Goal: Transaction & Acquisition: Download file/media

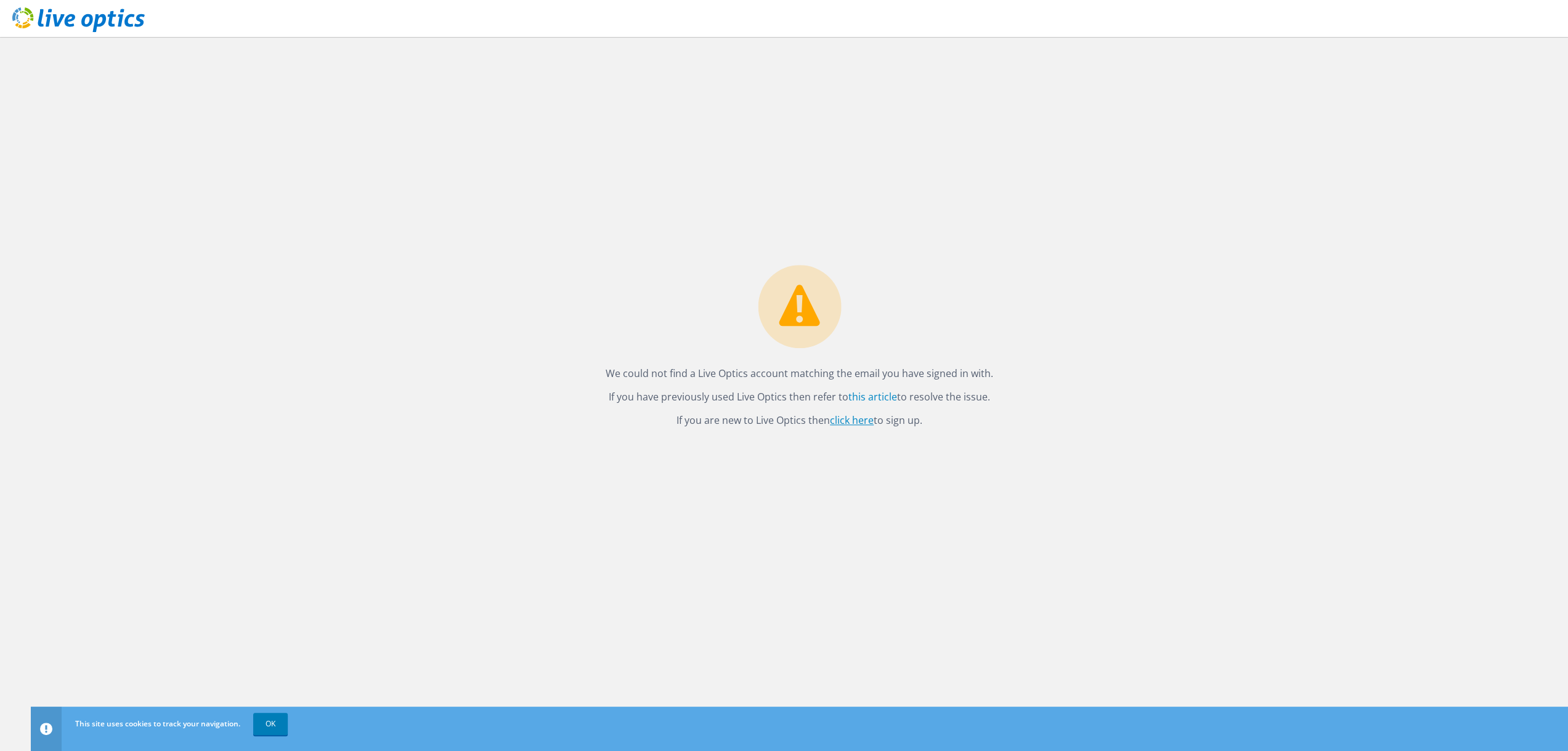
click at [855, 416] on link "click here" at bounding box center [852, 420] width 44 height 13
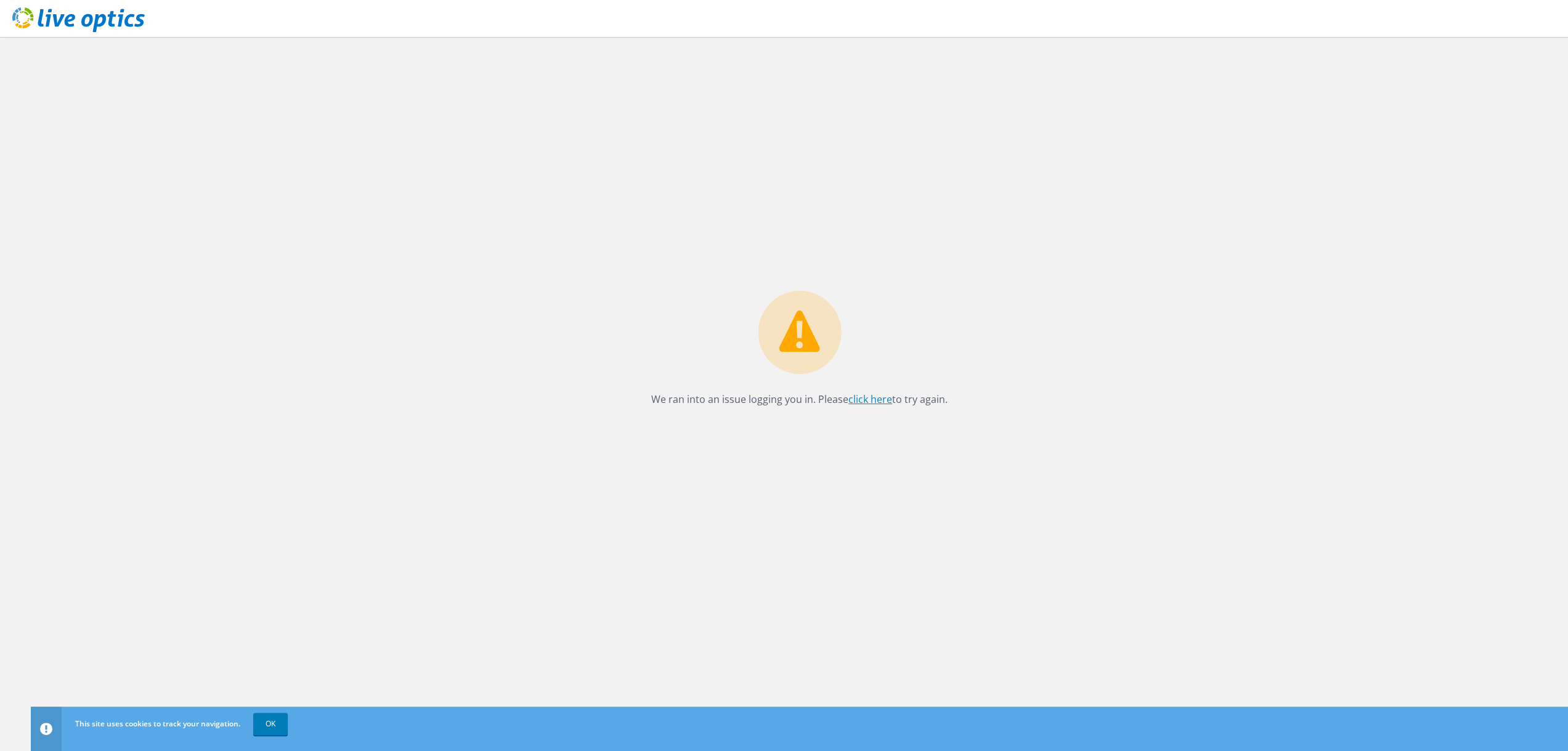
click at [867, 394] on link "click here" at bounding box center [870, 399] width 44 height 13
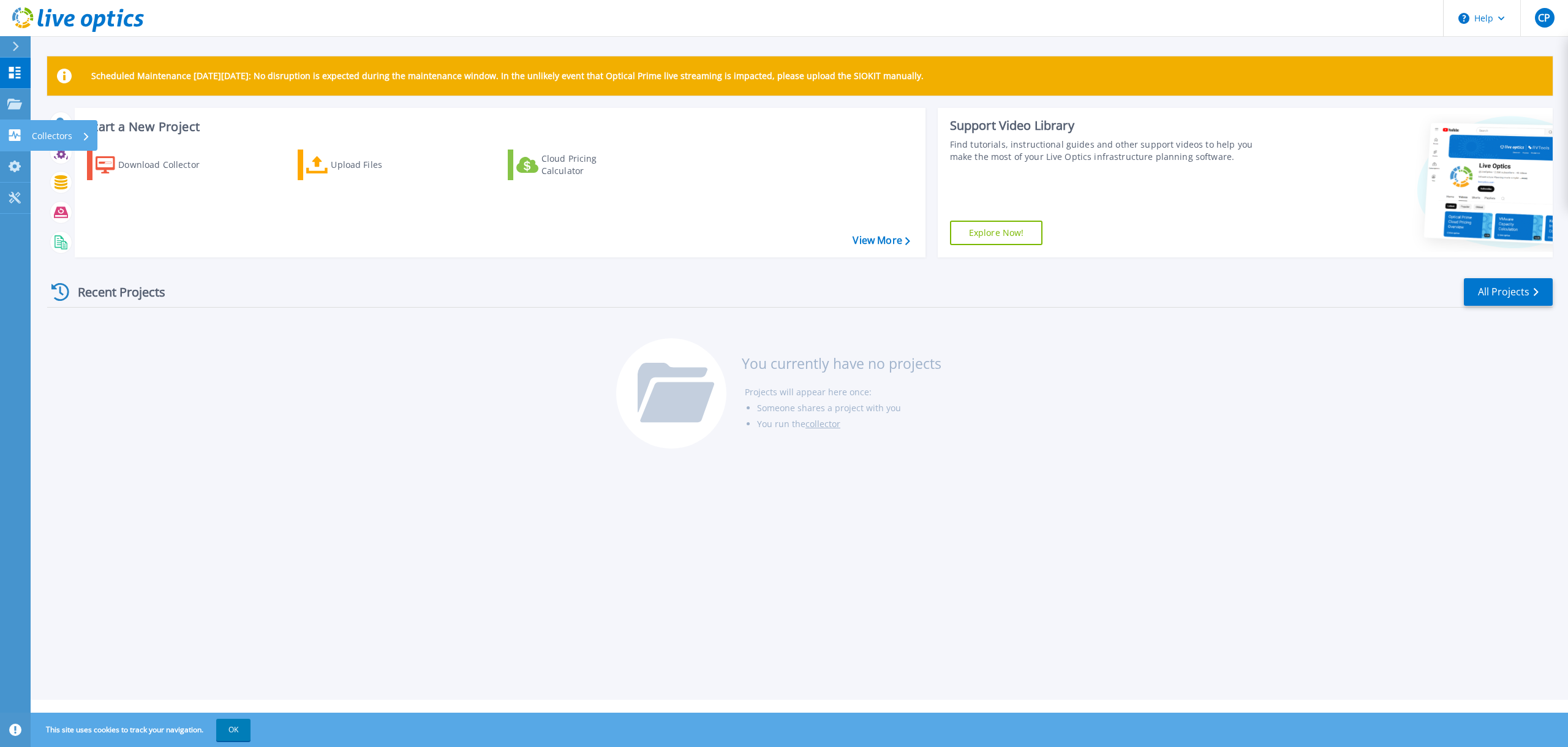
click at [13, 139] on icon at bounding box center [15, 135] width 12 height 12
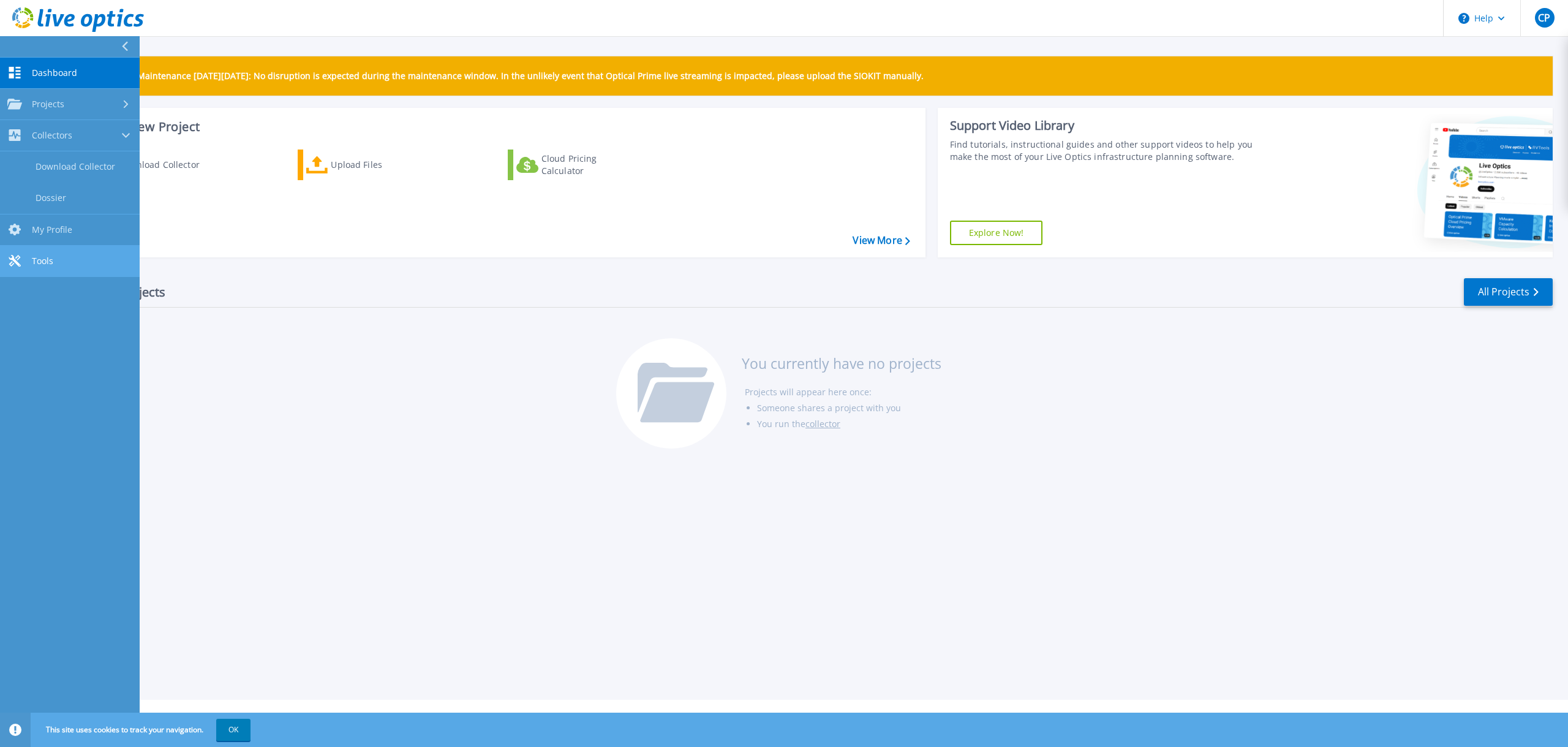
click at [53, 253] on link "Tools Tools" at bounding box center [70, 262] width 140 height 31
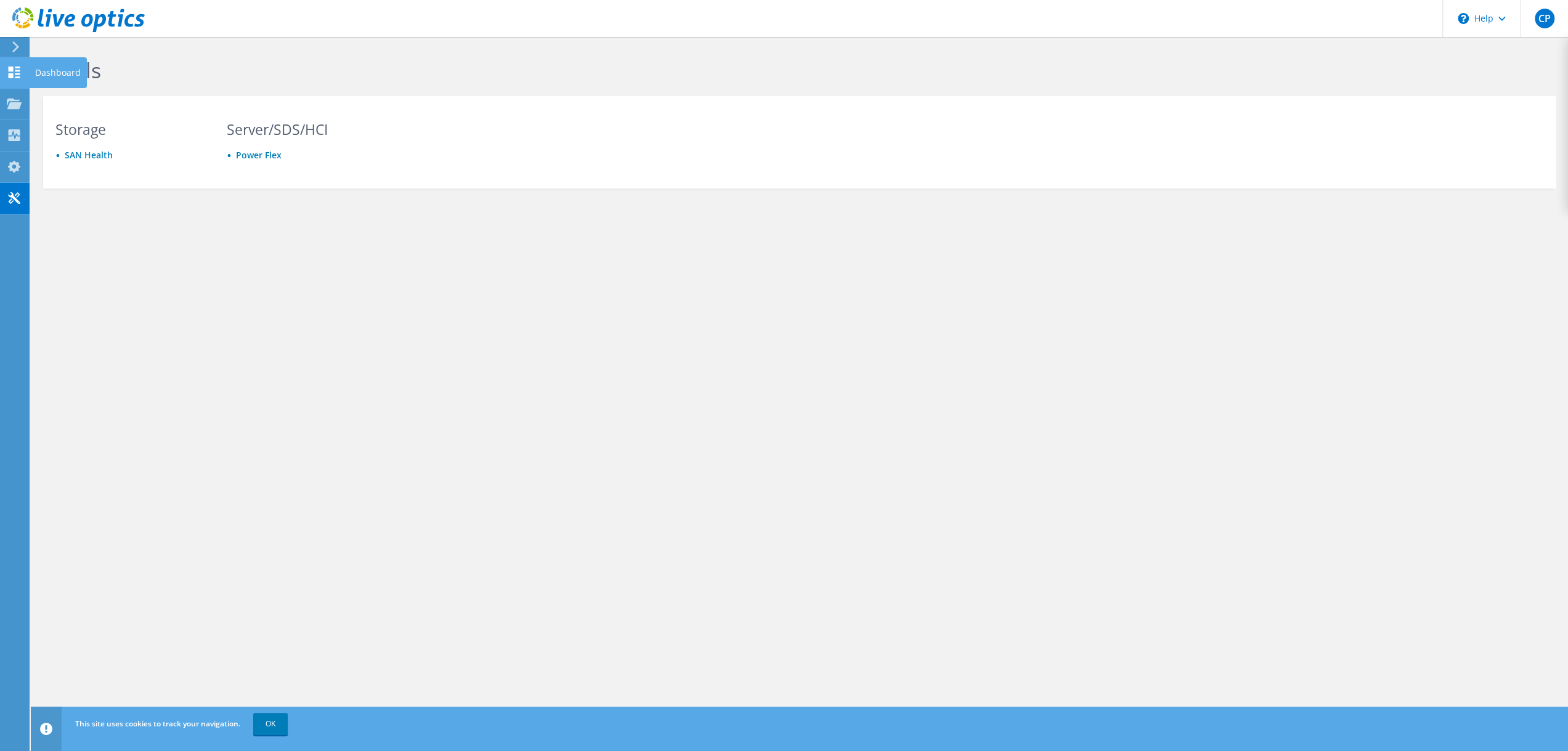
click at [19, 76] on icon at bounding box center [14, 72] width 15 height 12
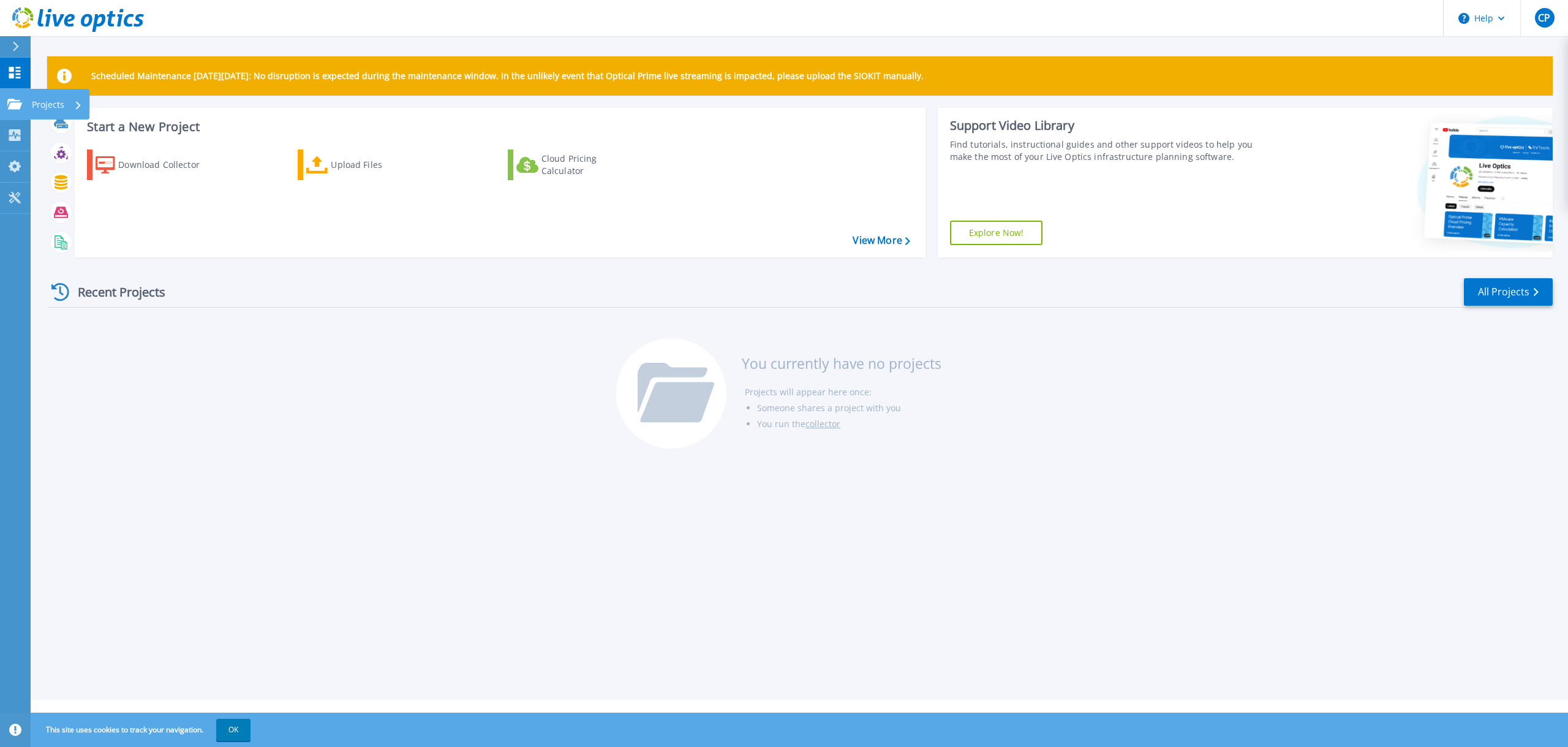
click at [18, 108] on icon at bounding box center [14, 104] width 14 height 11
click at [402, 377] on div "Recent Projects All Projects You currently have no projects Projects will appea…" at bounding box center [799, 364] width 1505 height 194
click at [66, 78] on icon at bounding box center [64, 75] width 14 height 14
click at [139, 163] on div "Download Collector" at bounding box center [167, 165] width 98 height 25
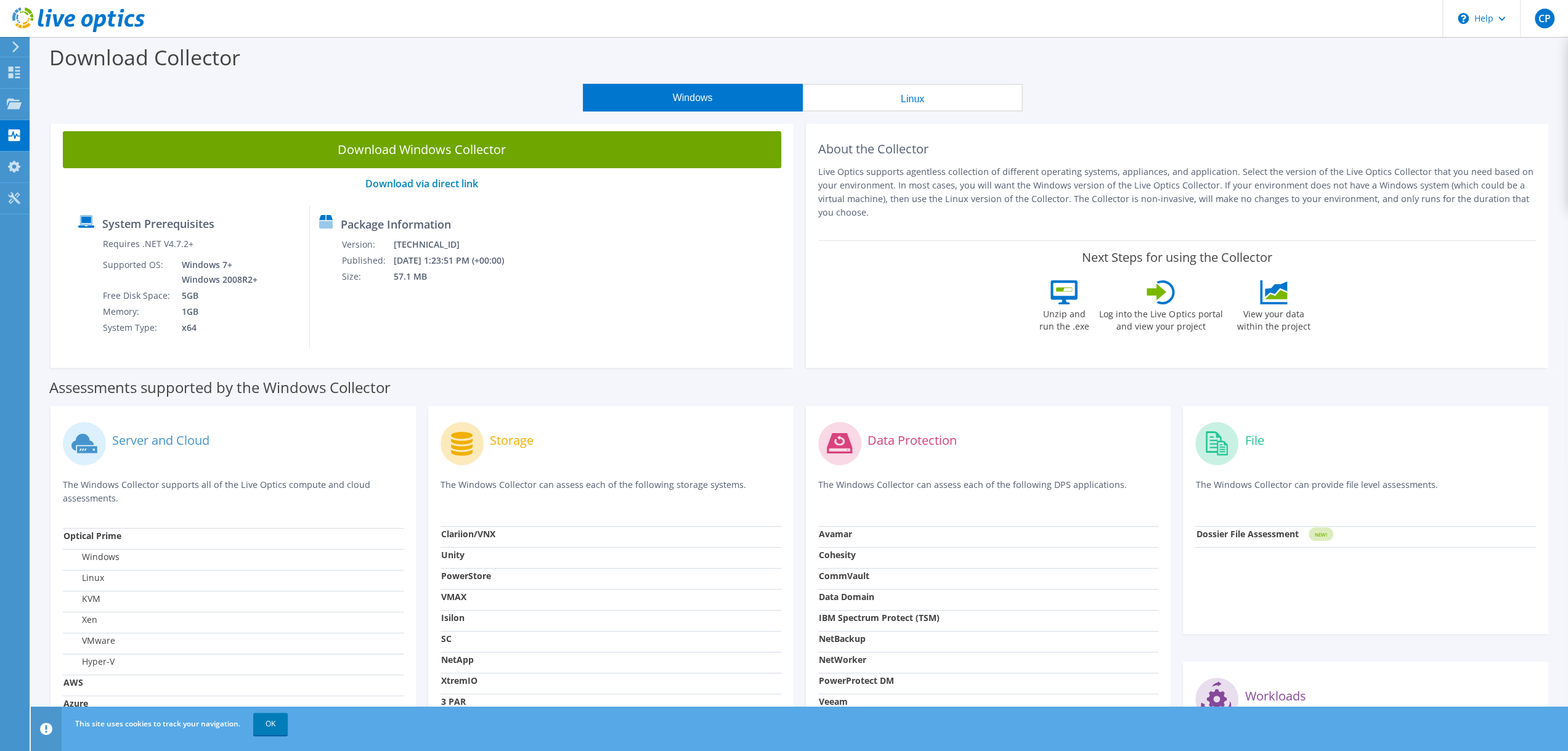
click at [869, 106] on button "Linux" at bounding box center [913, 98] width 220 height 28
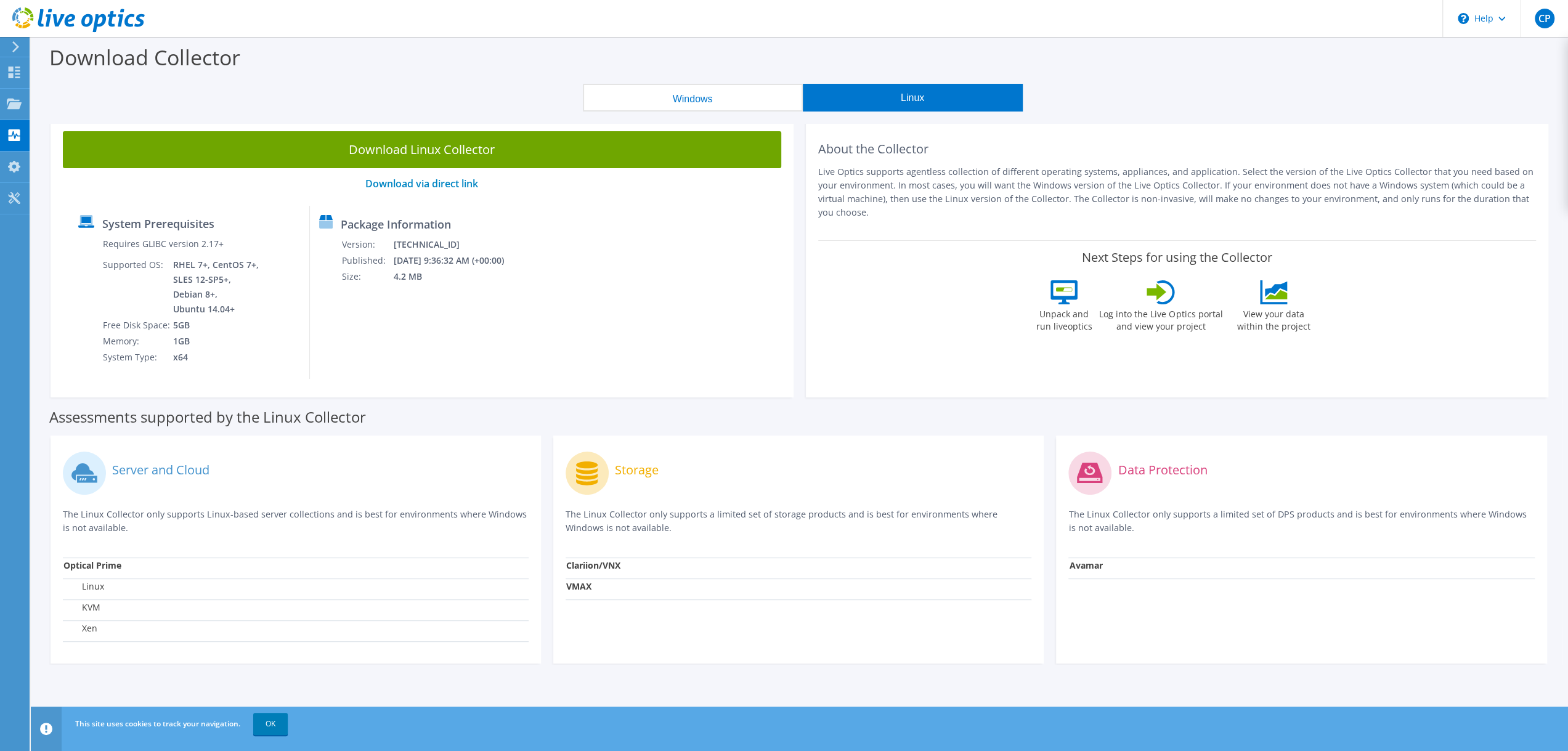
click at [700, 101] on button "Windows" at bounding box center [693, 98] width 220 height 28
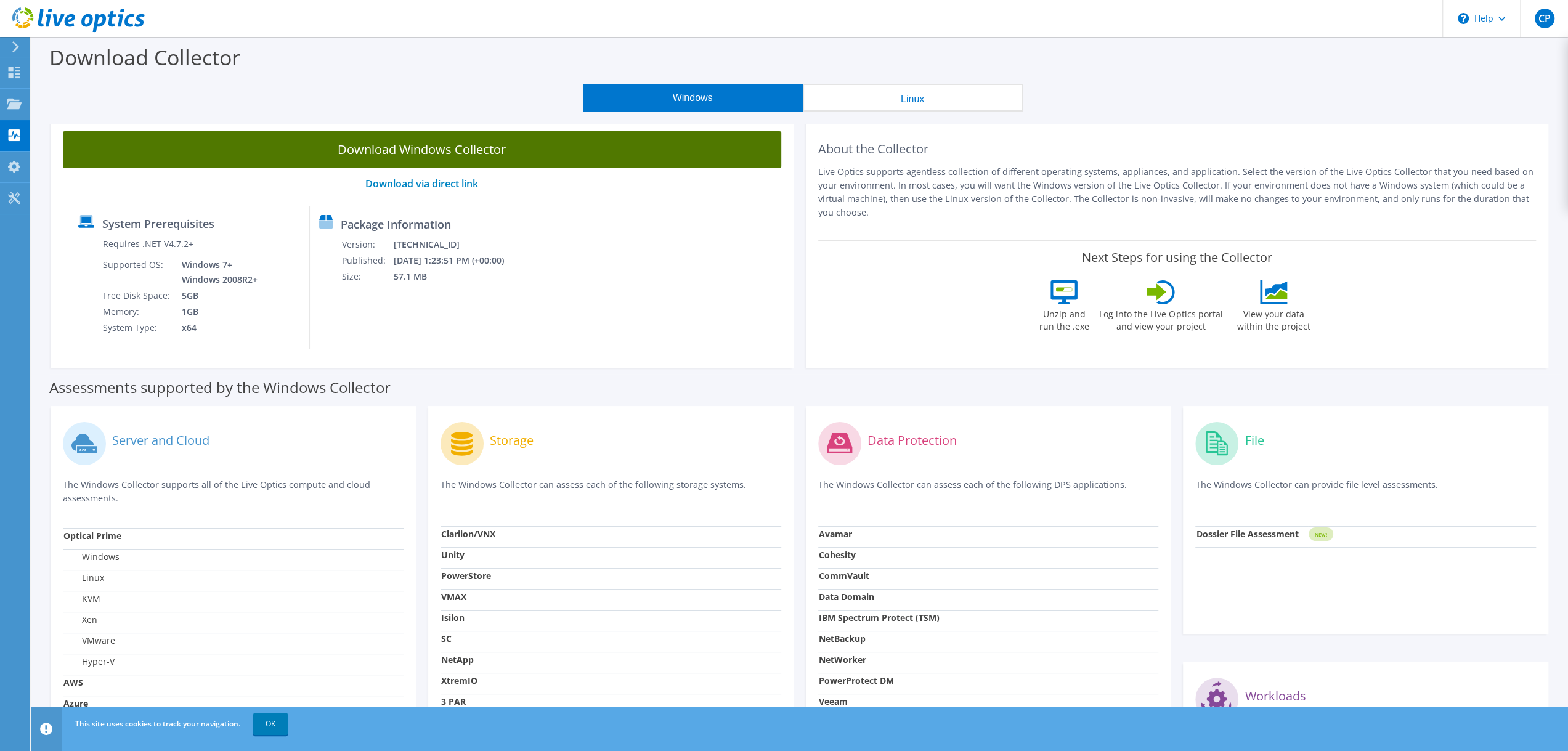
click at [419, 150] on link "Download Windows Collector" at bounding box center [422, 150] width 718 height 37
